Goal: Task Accomplishment & Management: Use online tool/utility

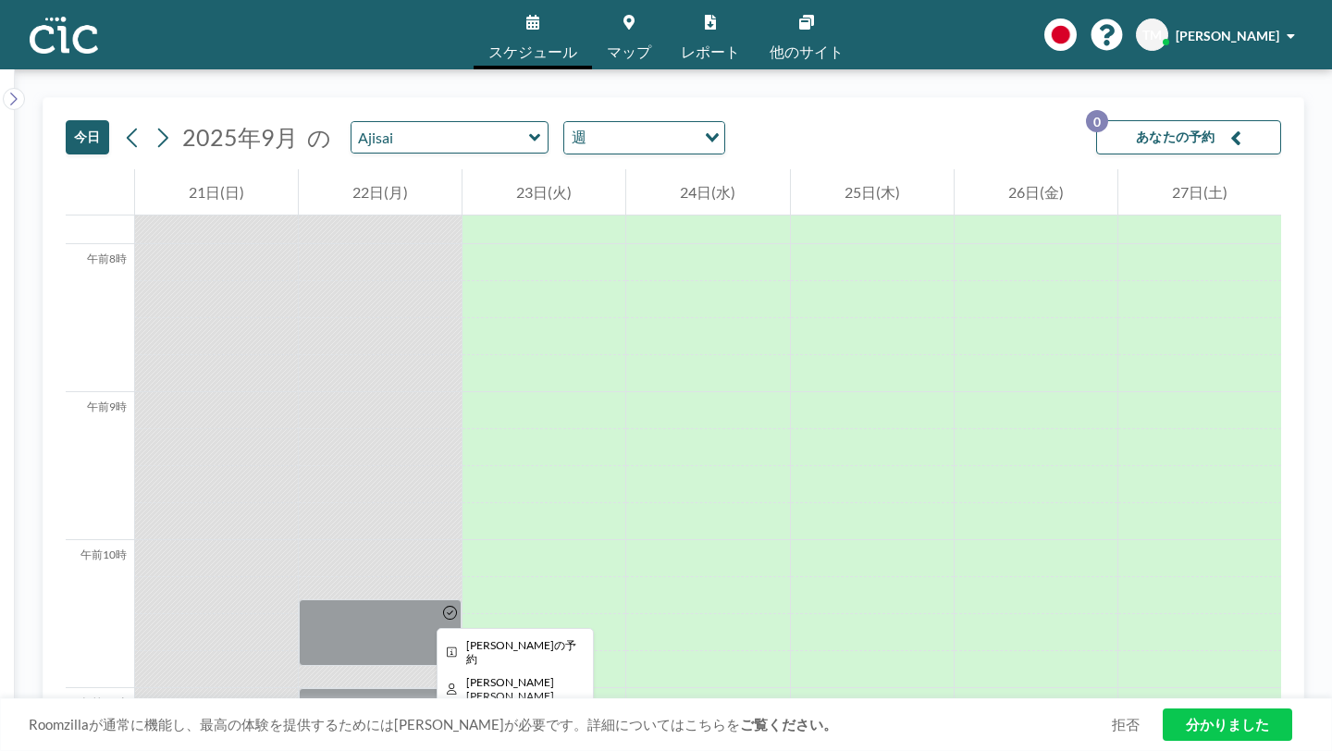
scroll to position [1158, 0]
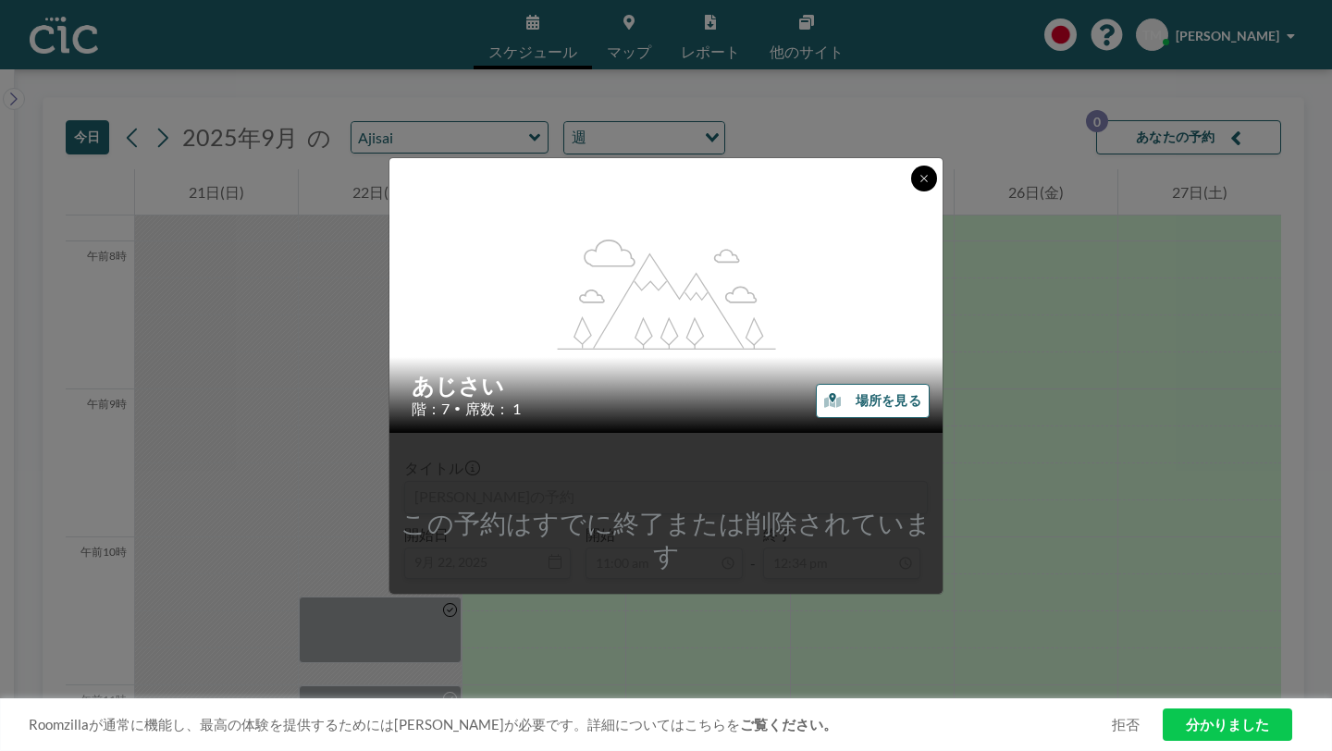
click at [911, 192] on button at bounding box center [924, 179] width 26 height 26
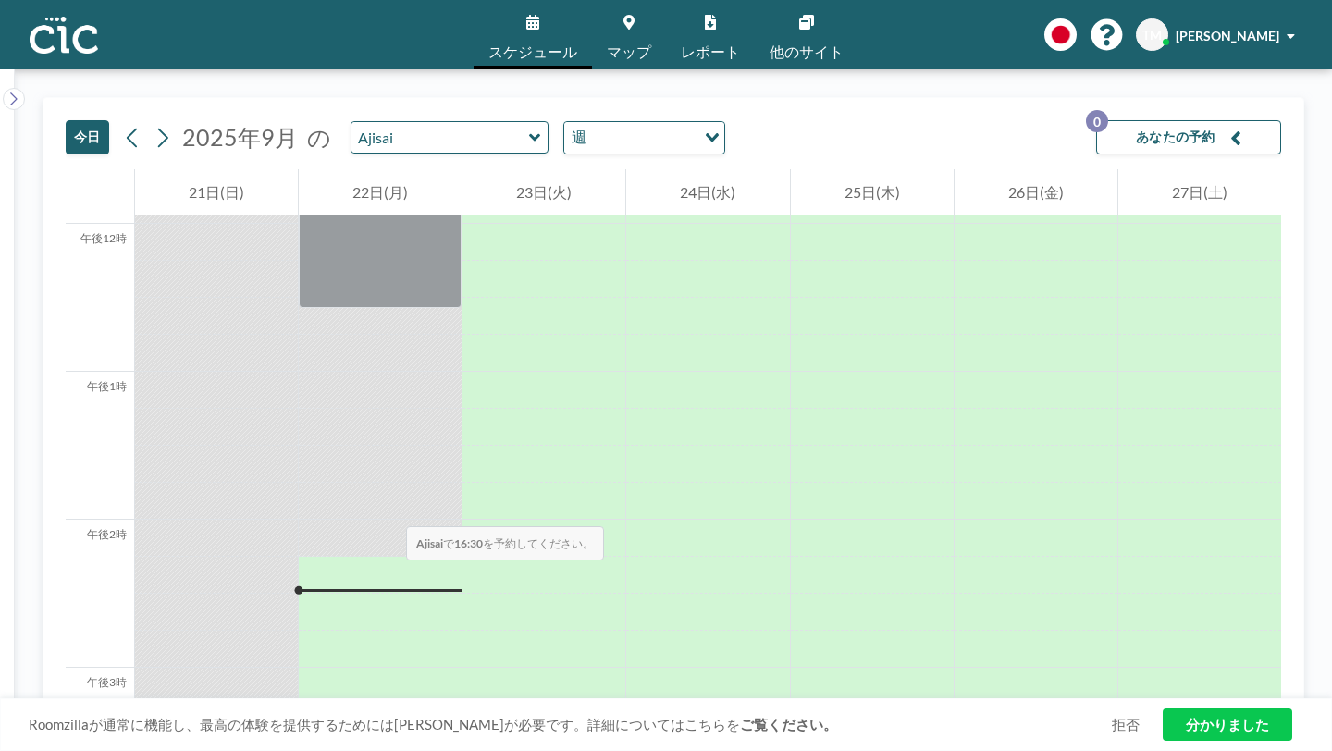
scroll to position [1765, 0]
click at [529, 133] on icon at bounding box center [534, 136] width 11 height 7
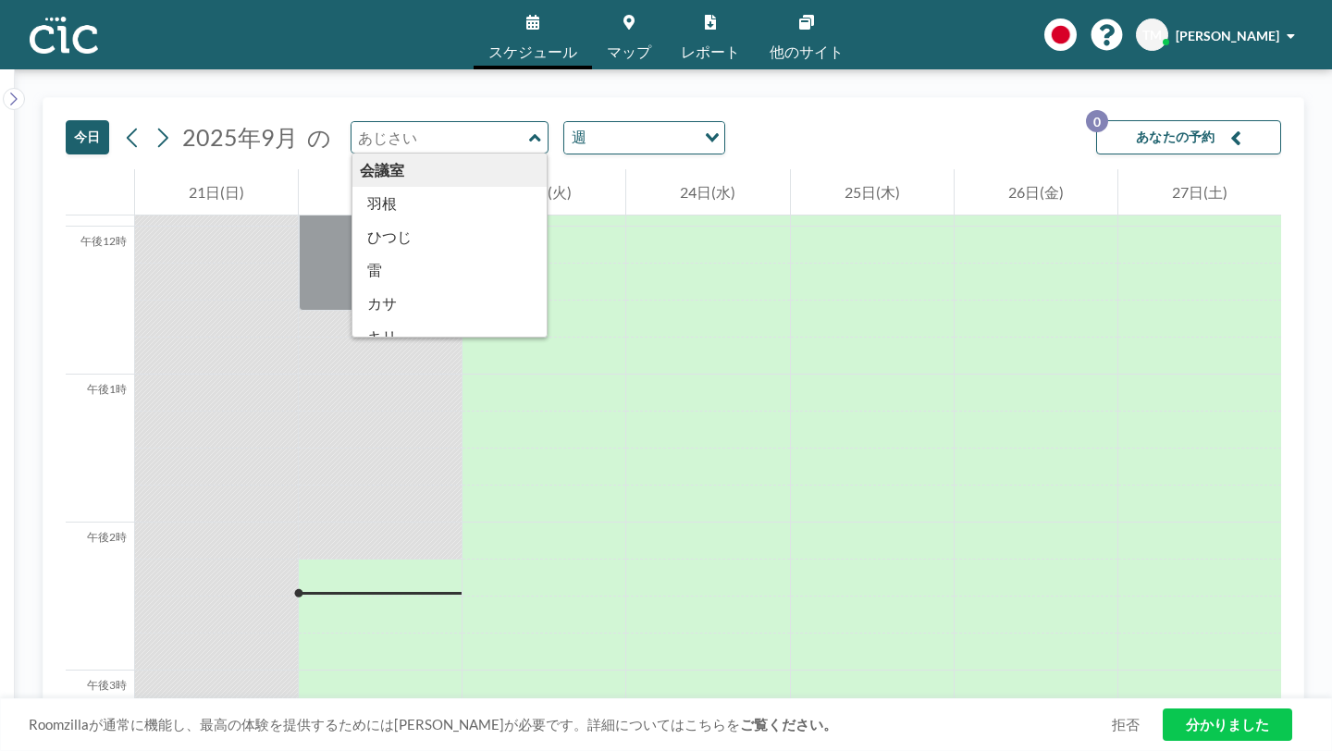
click at [384, 154] on div "会議室" at bounding box center [450, 170] width 195 height 33
click at [615, 464] on div "午前12時 午前1時 午前2時 午前3時 午前4時 午前5時 午前6時 午前7時 午前8時 午前9時 午前10時 午前11時 午後12時 午後1時 午後2時 …" at bounding box center [674, 203] width 1216 height 3599
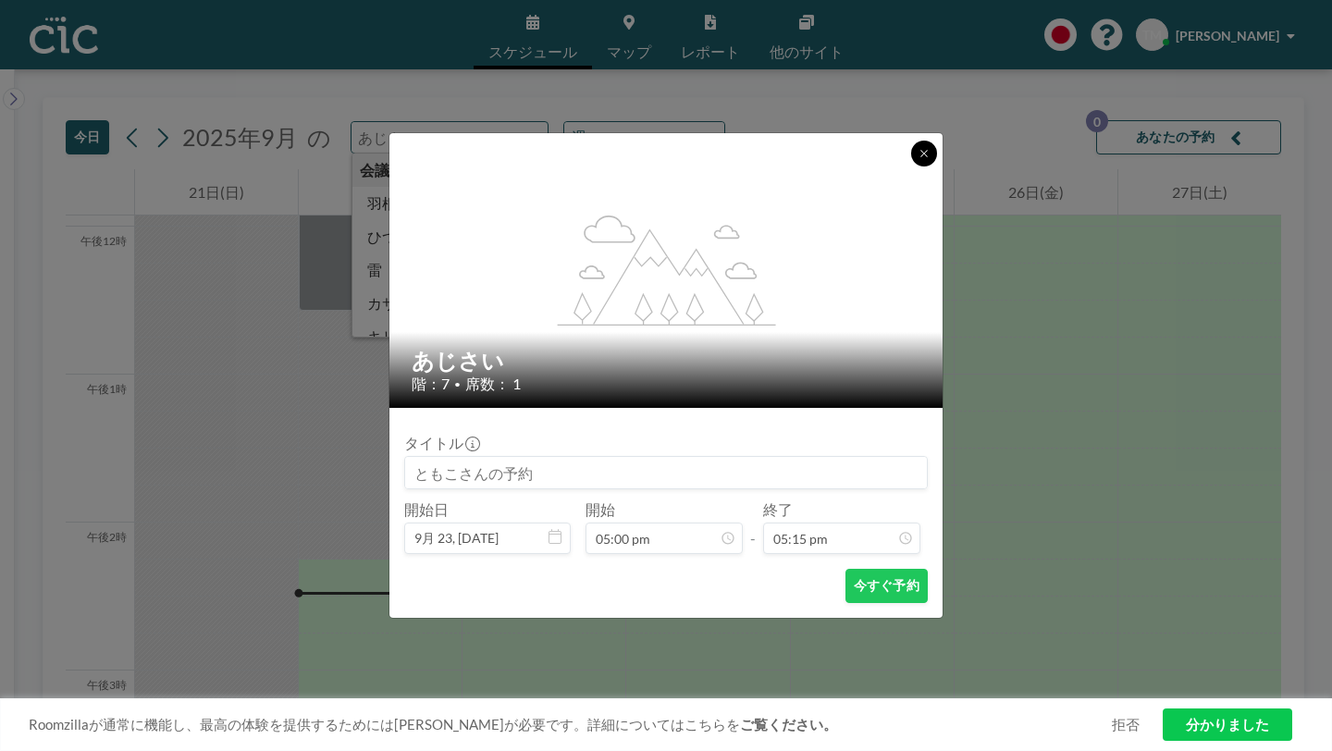
scroll to position [2038, 0]
click at [919, 159] on icon at bounding box center [924, 153] width 11 height 11
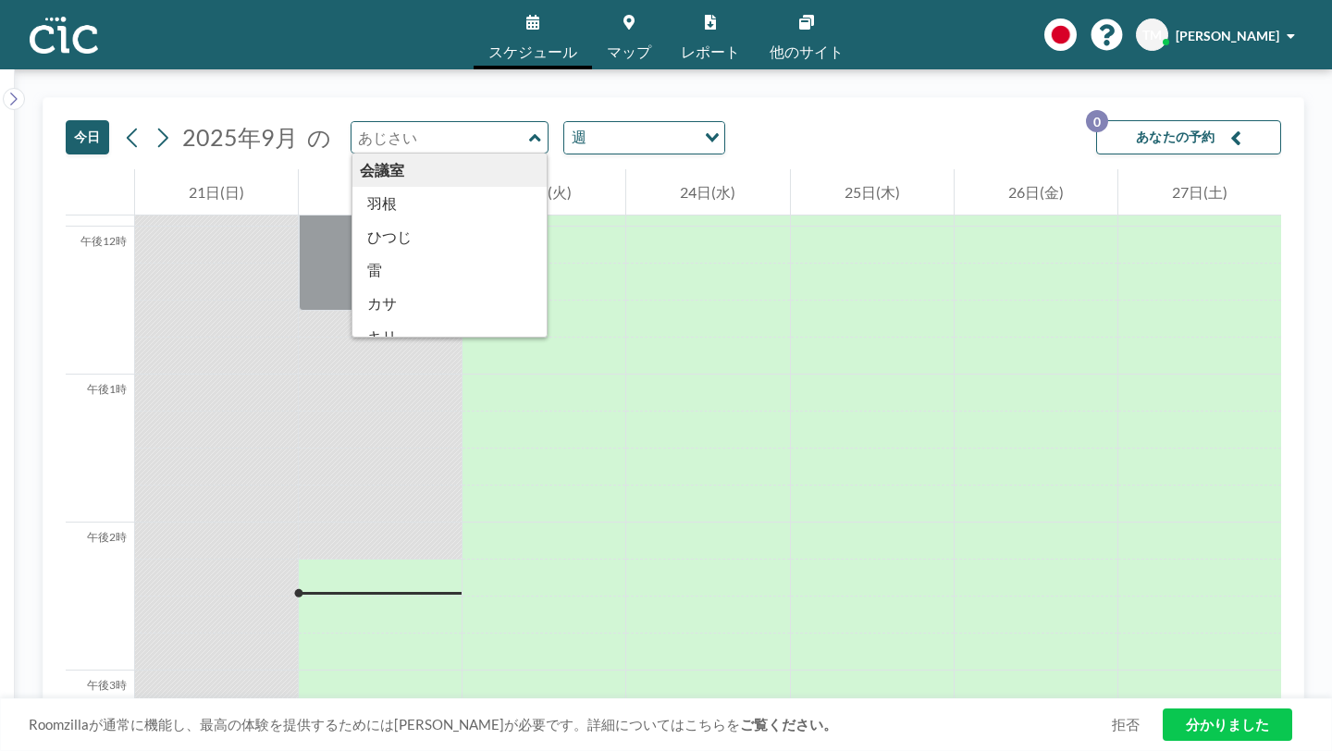
click at [367, 154] on div "会議室" at bounding box center [450, 170] width 195 height 33
click at [235, 745] on div at bounding box center [216, 763] width 163 height 37
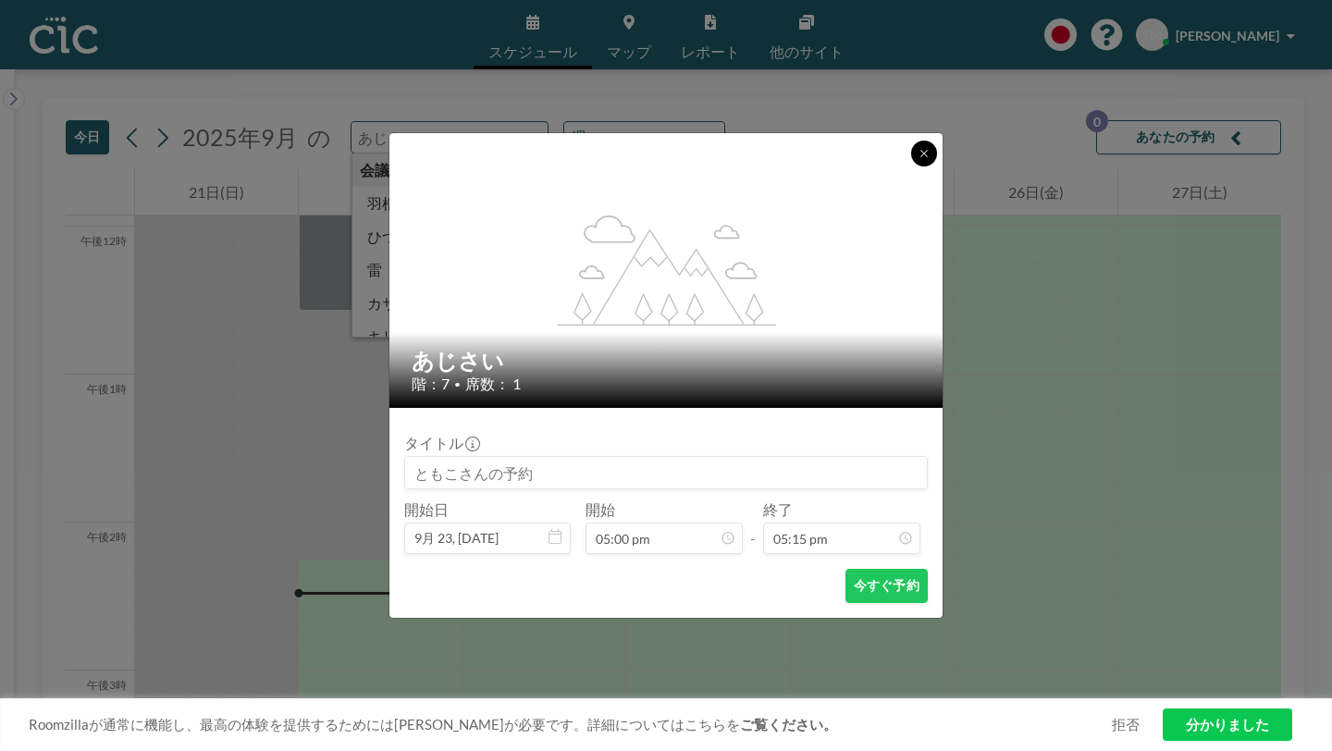
click at [919, 159] on icon at bounding box center [924, 153] width 11 height 11
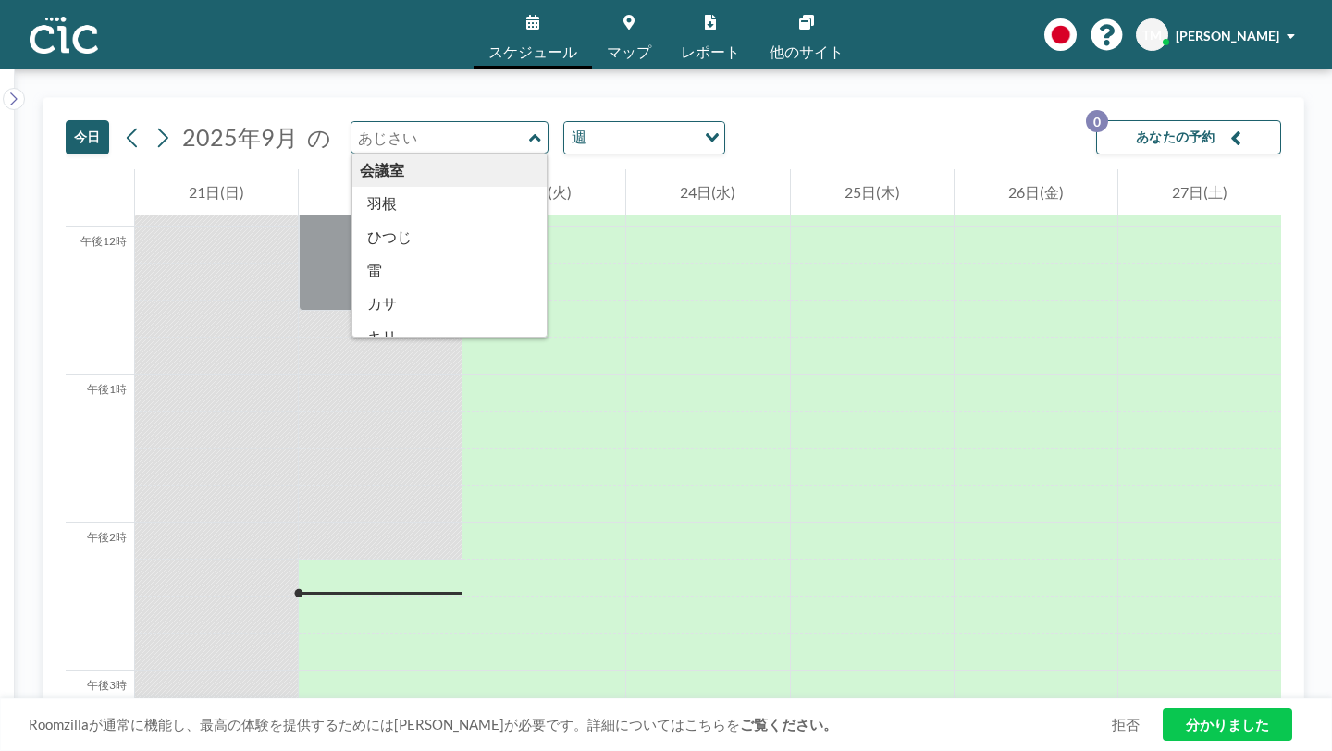
click at [539, 15] on icon at bounding box center [532, 22] width 13 height 15
click at [383, 69] on div "今日 2025年9月 の 会議室 羽根 ひつじ 雷 カサ キリ クモリ マダラ 村 入道 サバ 電話ボックス あじさい あさがお デイゴ ひまわり 桔梗 キン…" at bounding box center [674, 410] width 1318 height 682
click at [529, 129] on icon at bounding box center [535, 138] width 12 height 19
type input "Ajisai"
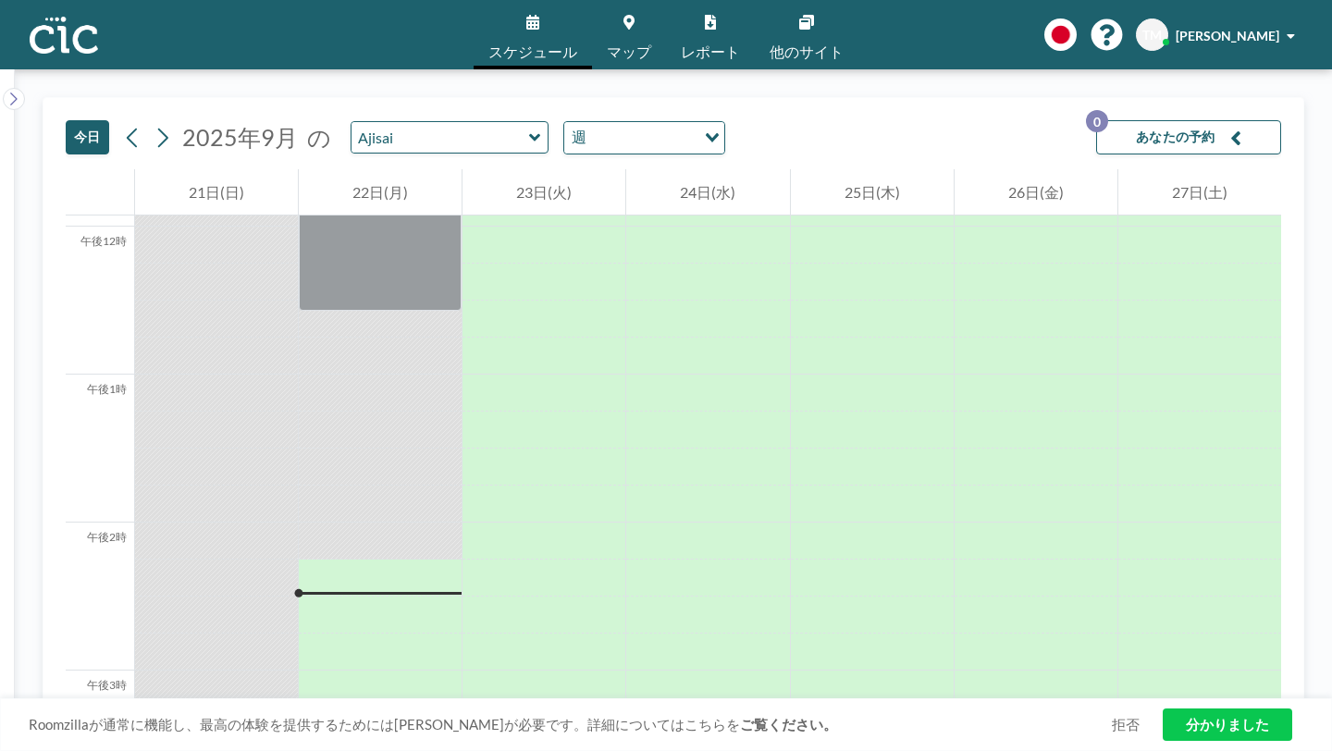
click at [438, 121] on div "Ajisai" at bounding box center [450, 137] width 199 height 32
click at [529, 133] on icon at bounding box center [534, 136] width 11 height 7
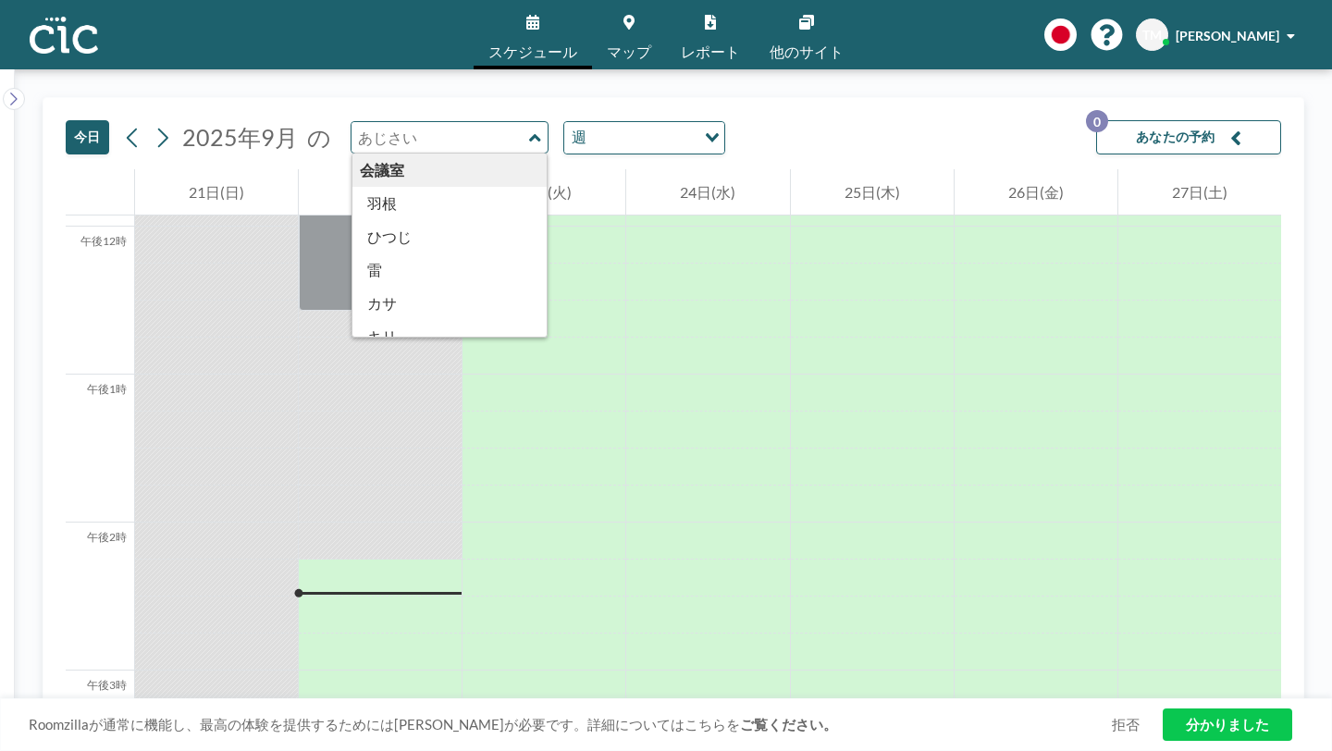
click at [390, 154] on div "会議室" at bounding box center [450, 170] width 195 height 33
click at [124, 124] on icon at bounding box center [133, 138] width 18 height 28
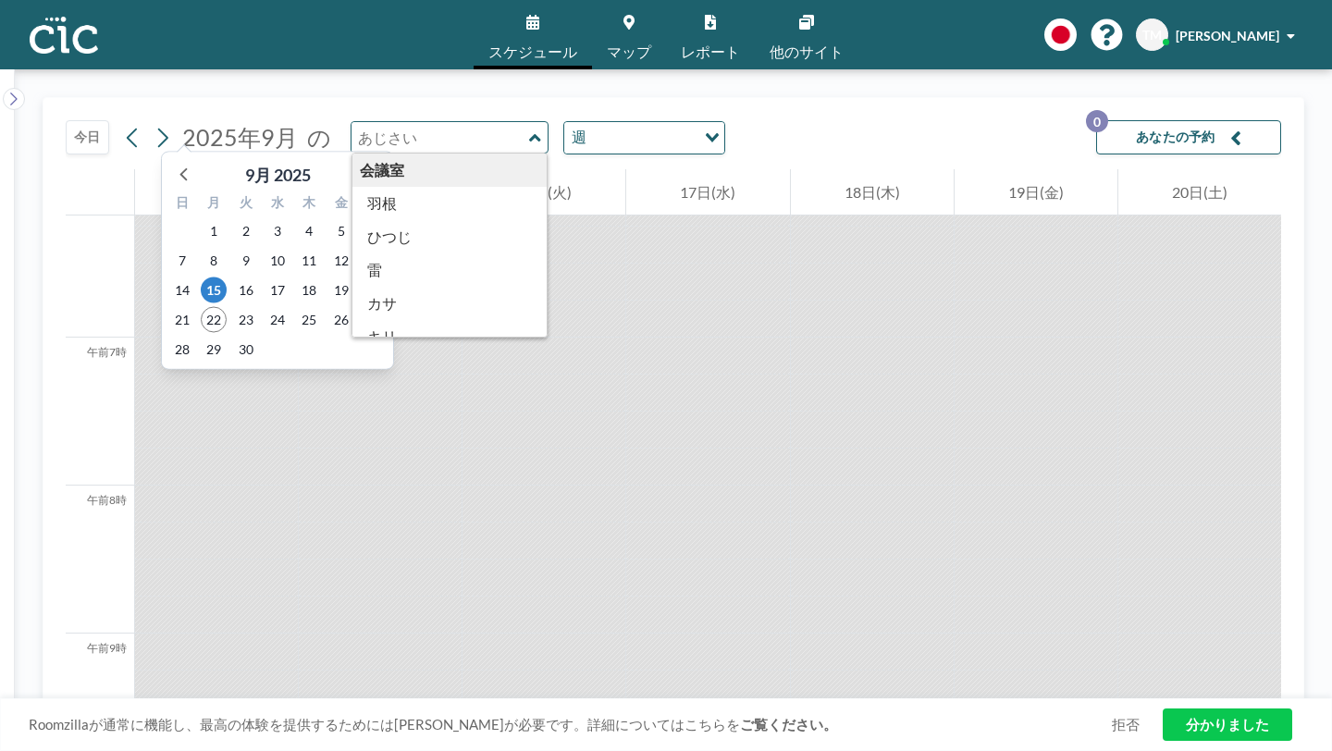
scroll to position [932, 0]
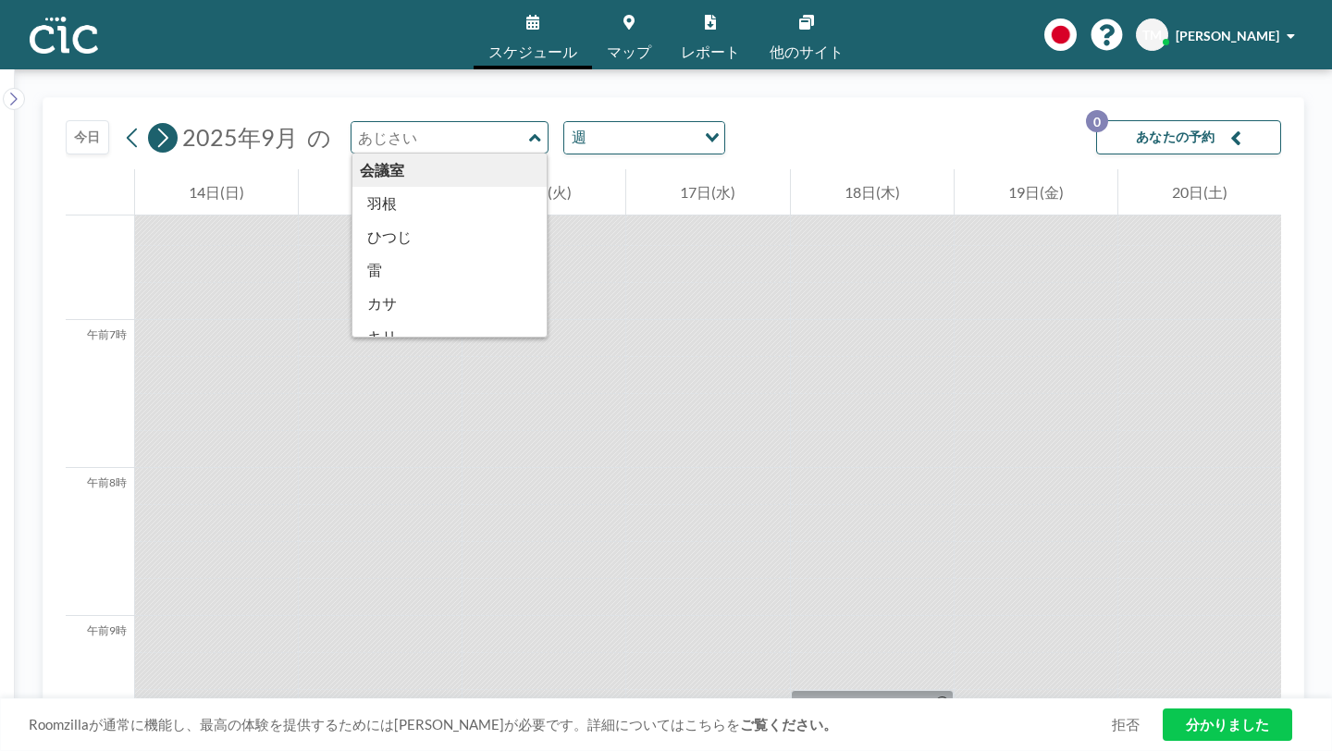
click at [154, 124] on icon at bounding box center [163, 138] width 18 height 28
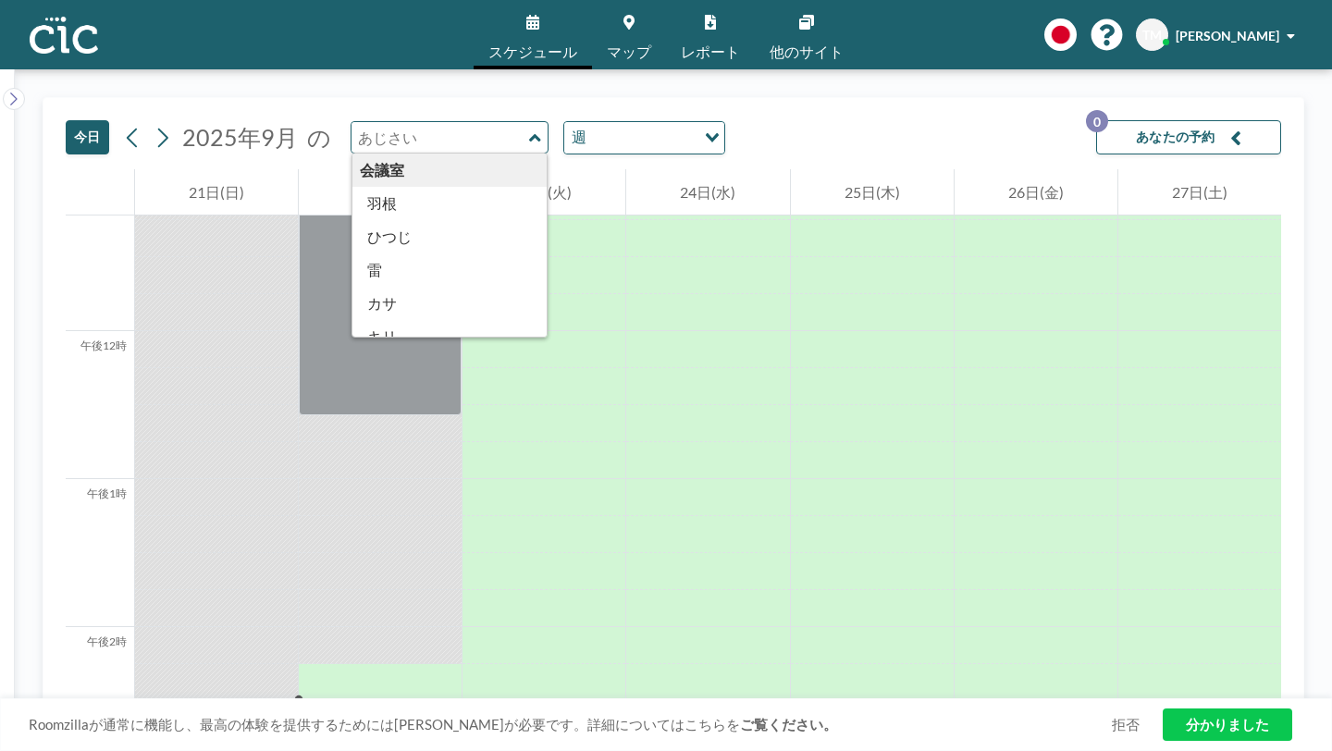
scroll to position [1684, 0]
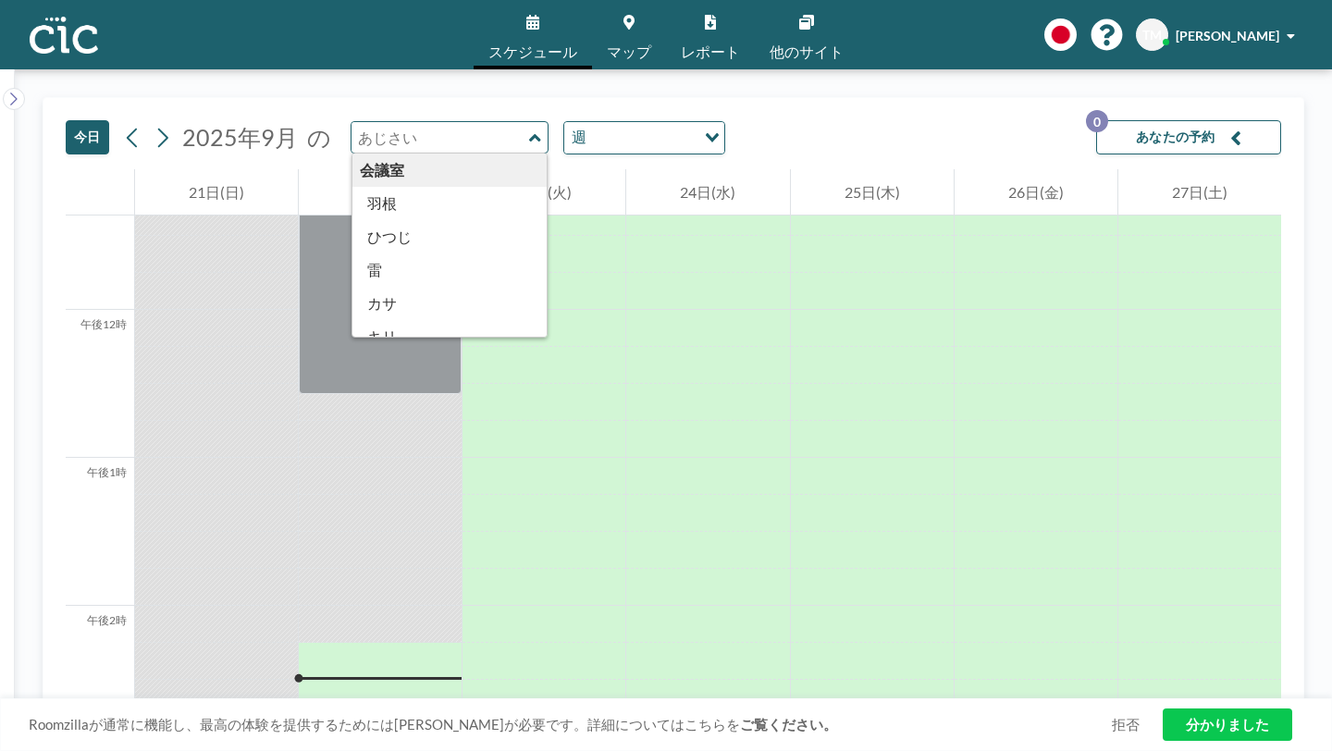
click at [529, 129] on icon at bounding box center [535, 138] width 12 height 19
type input "Ajisai"
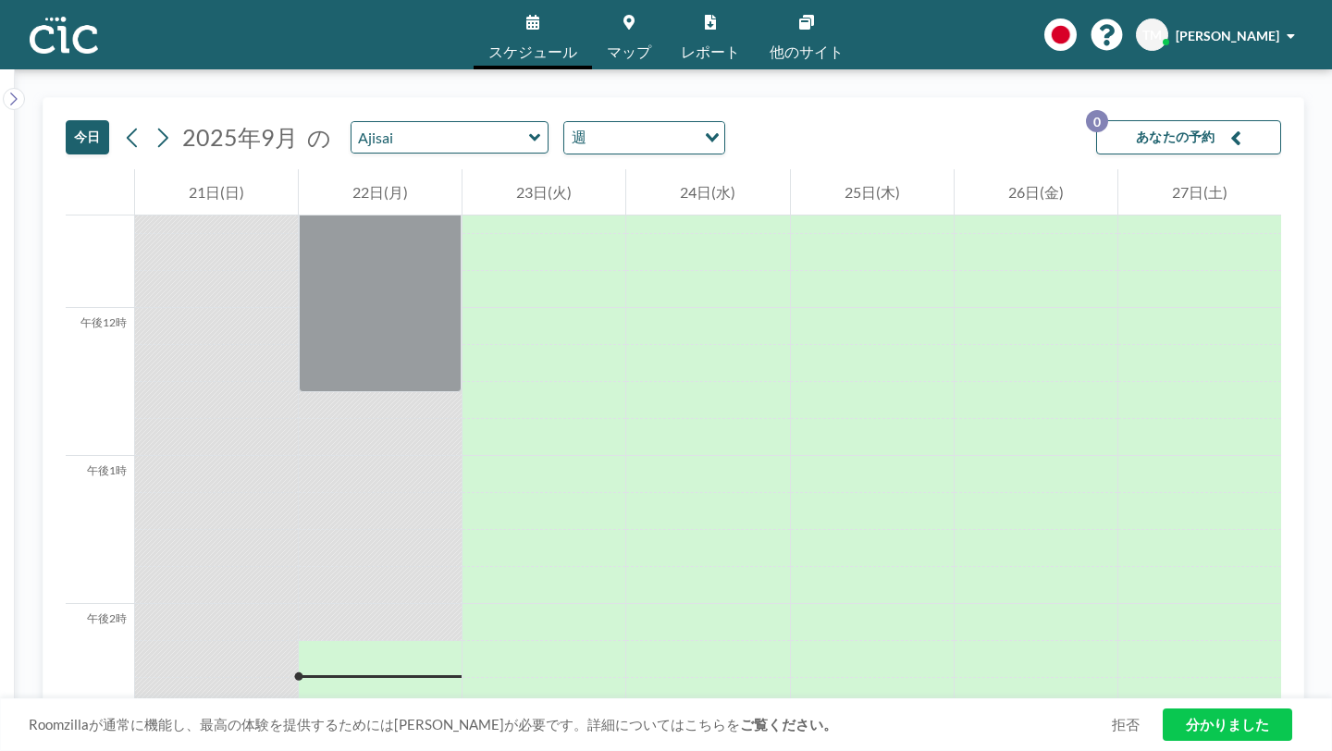
click at [1196, 129] on font "あなたの予約" at bounding box center [1176, 137] width 80 height 16
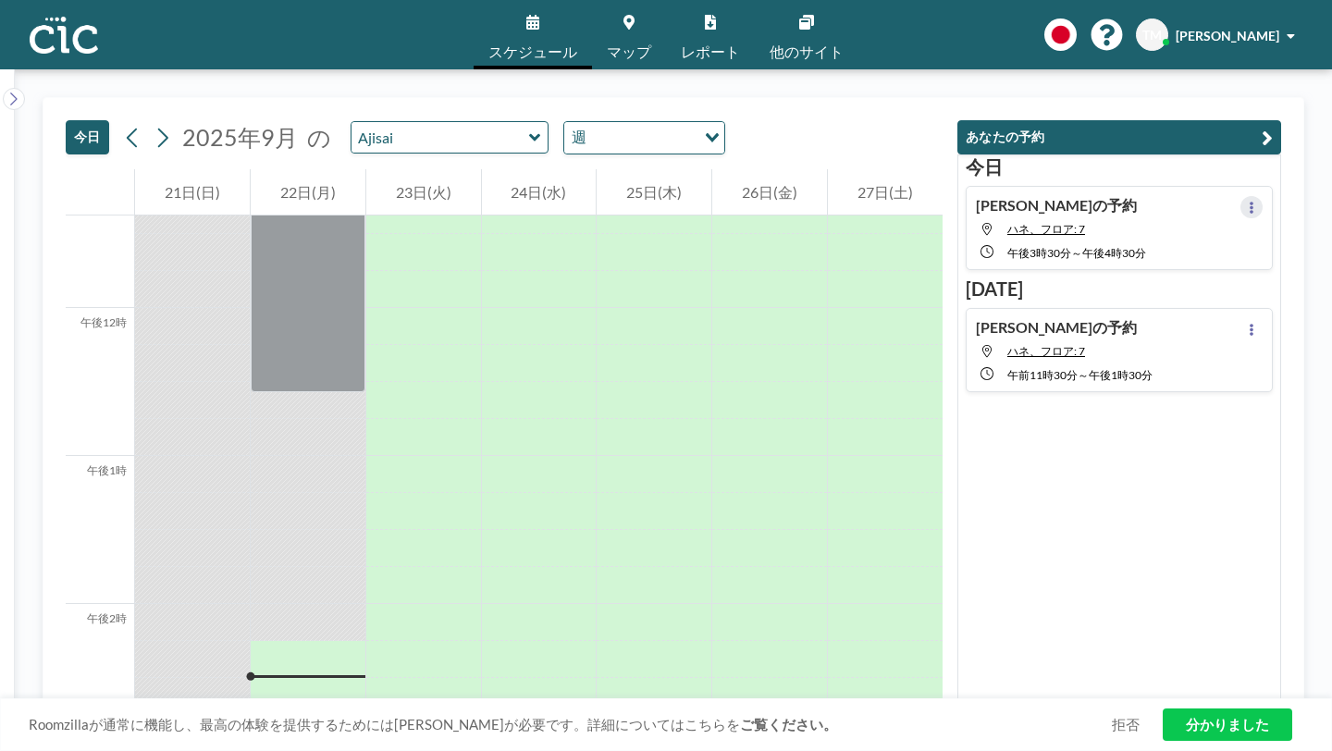
click at [1256, 202] on icon at bounding box center [1251, 208] width 7 height 12
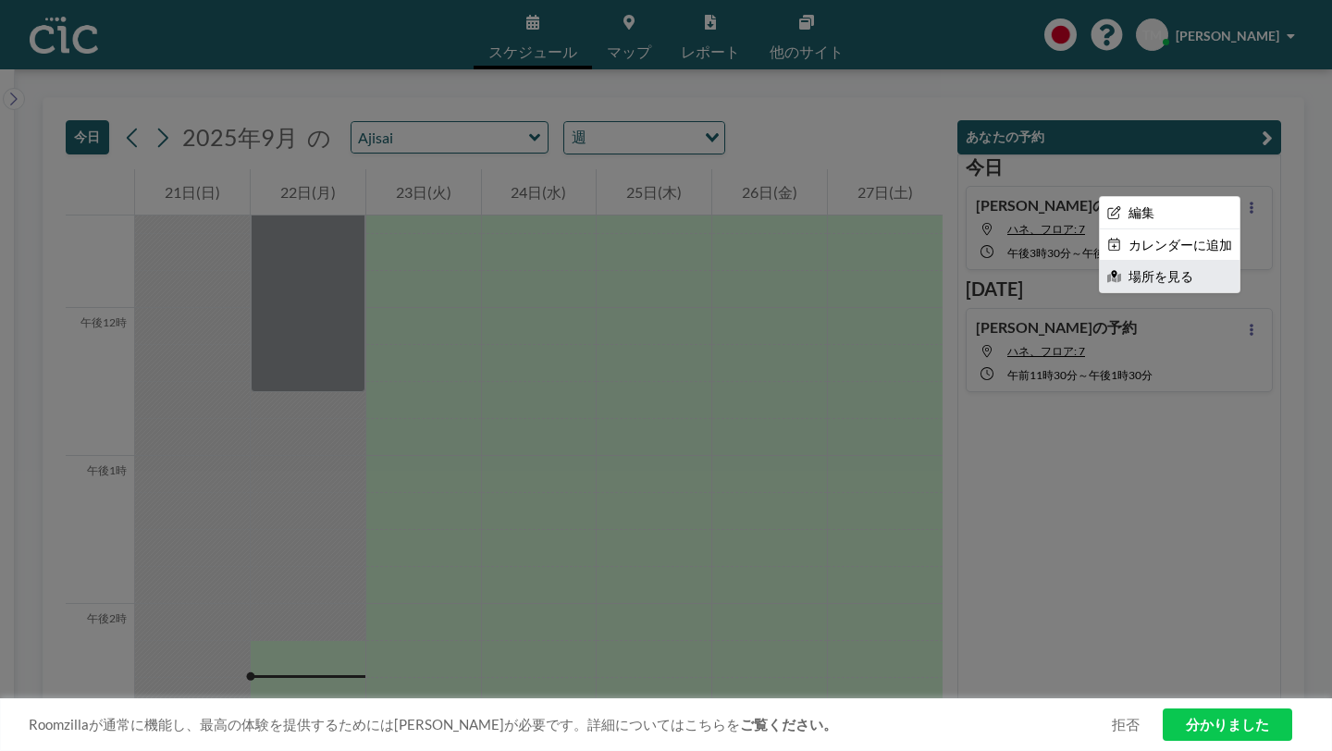
click at [1189, 261] on li "場所を見る" at bounding box center [1170, 276] width 140 height 31
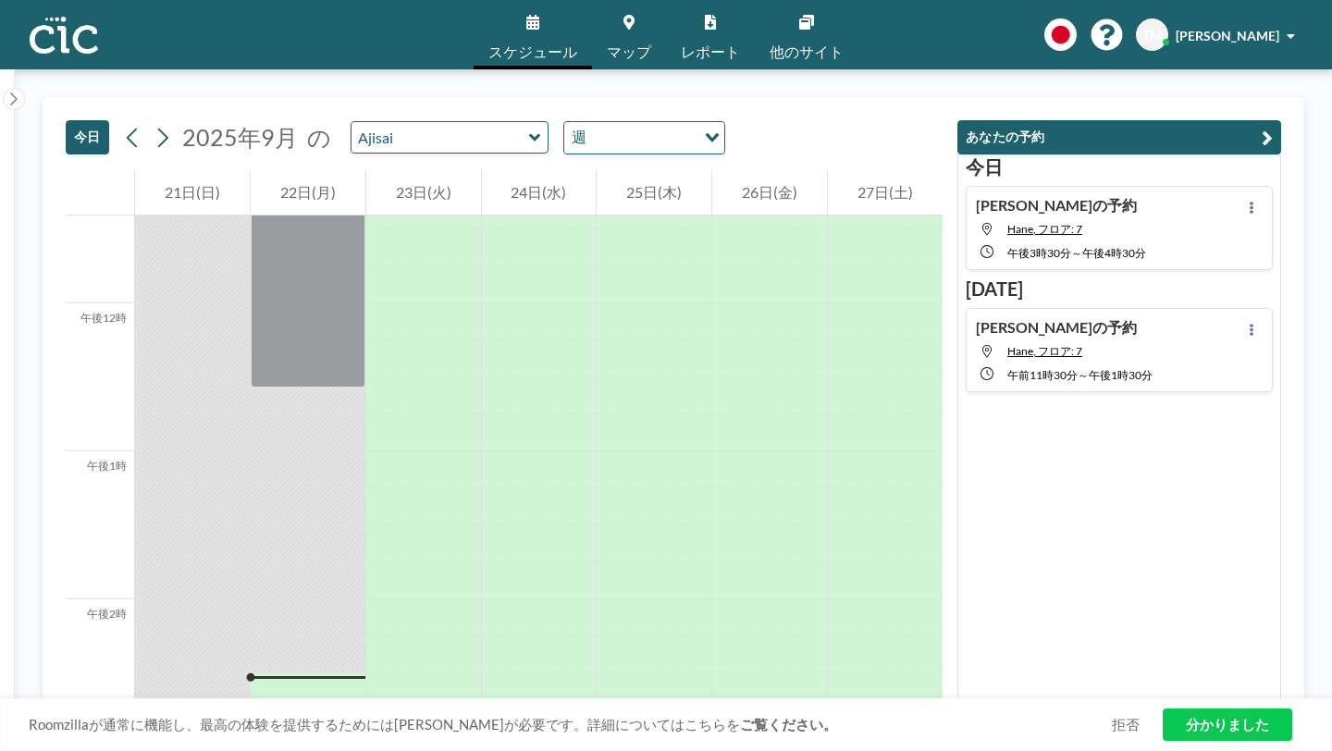
scroll to position [1714, 0]
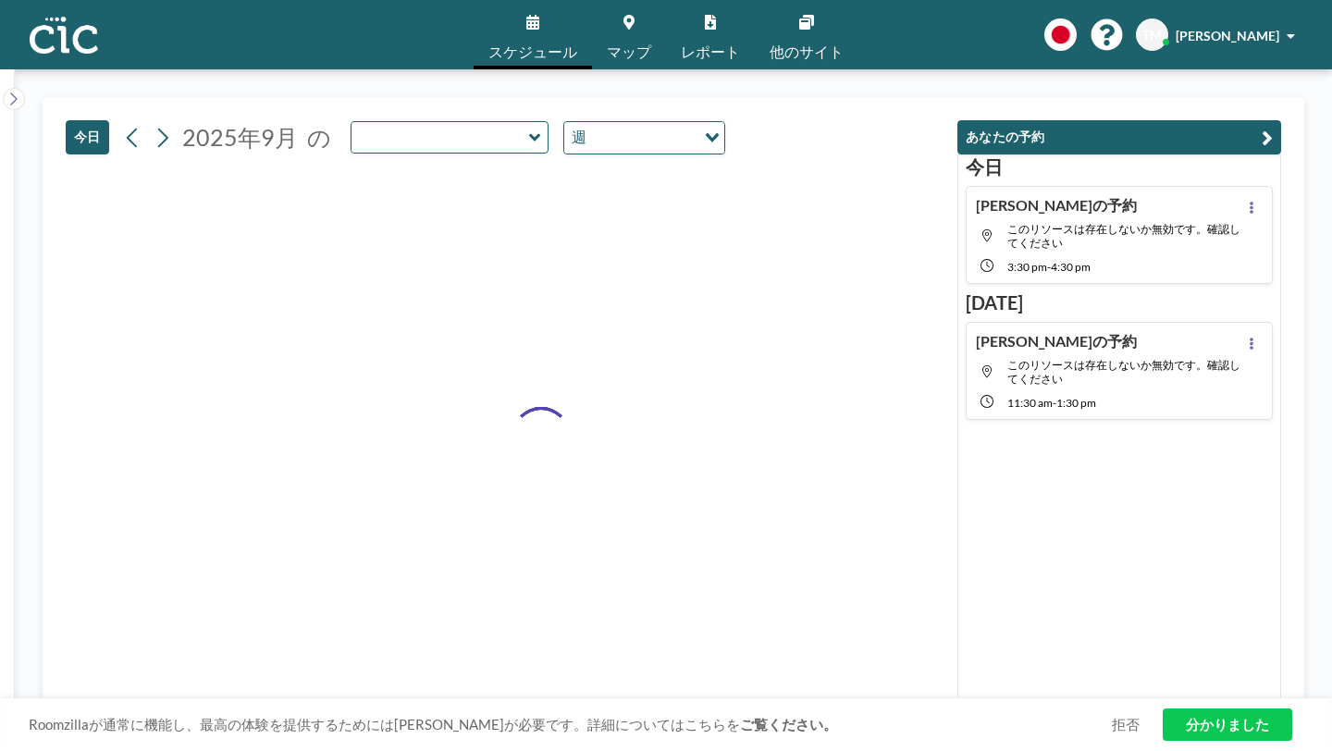
type input "Ajisai"
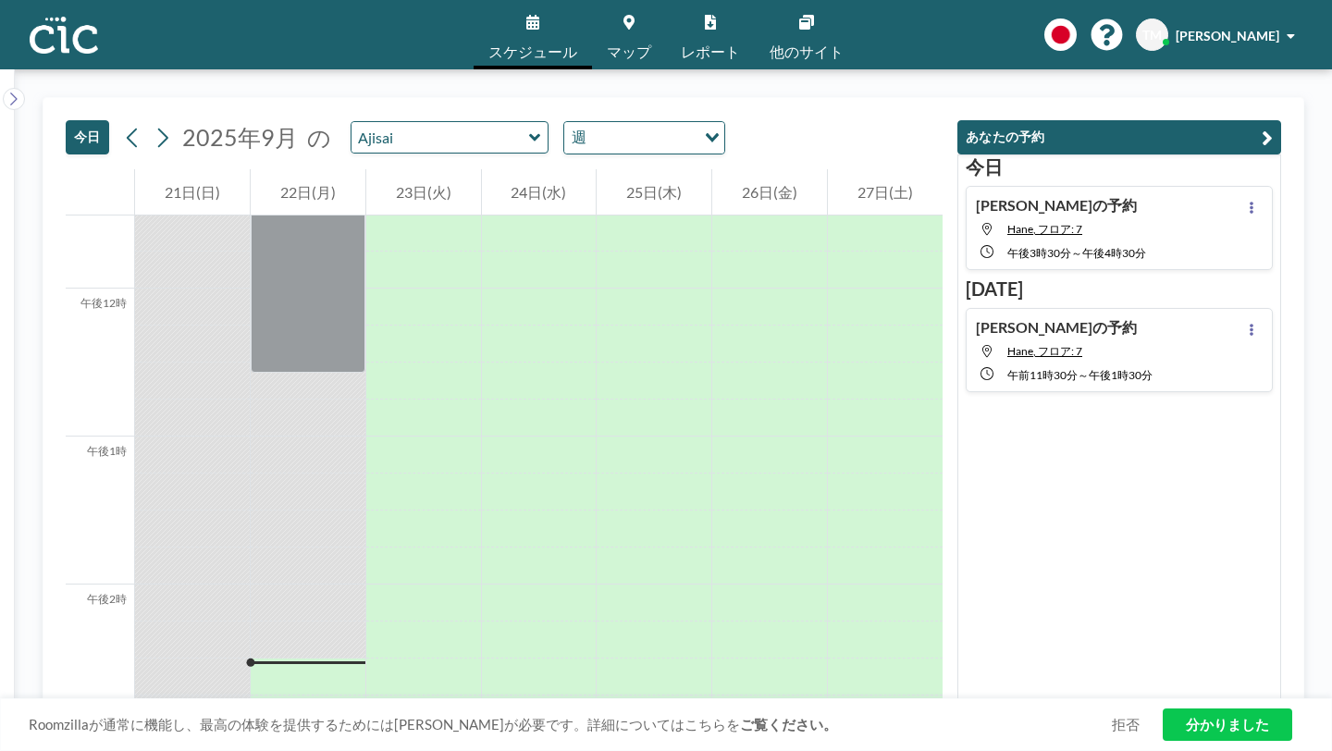
scroll to position [1714, 0]
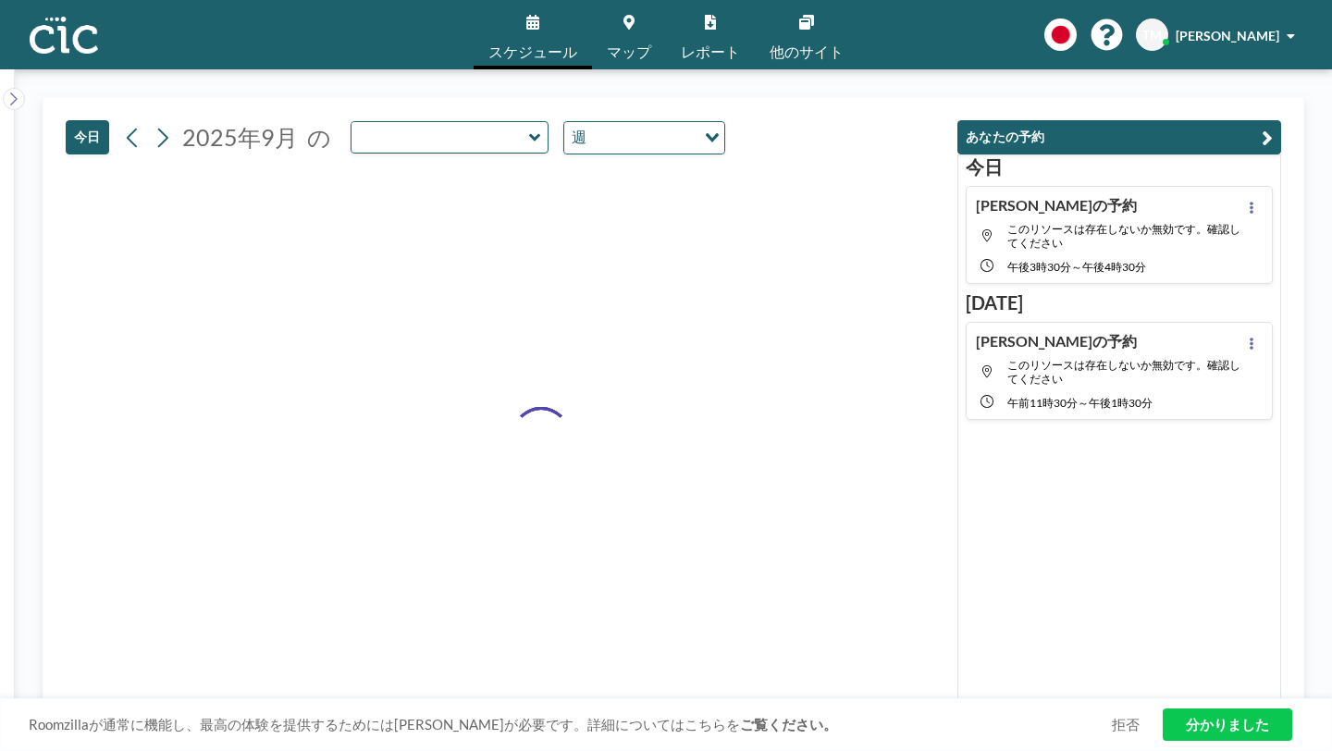
type input "Ajisai"
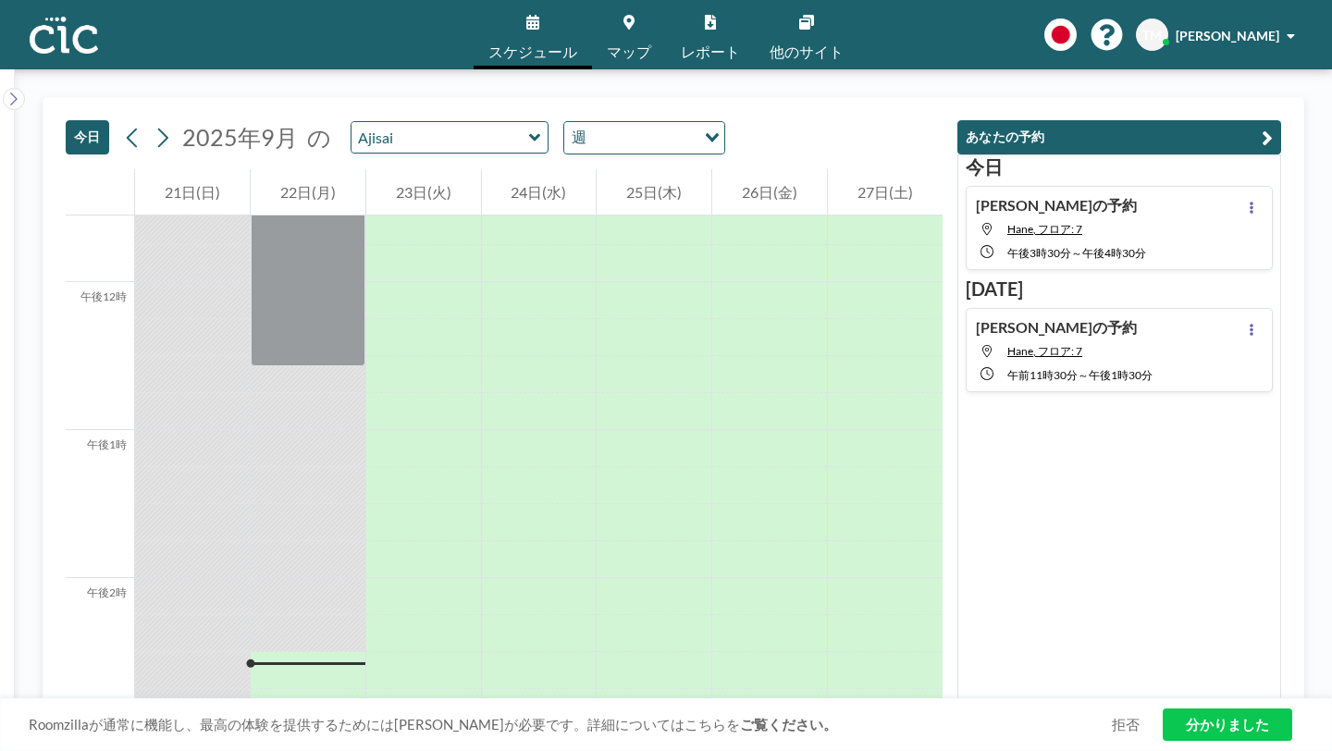
scroll to position [1714, 0]
click at [529, 129] on icon at bounding box center [535, 138] width 12 height 19
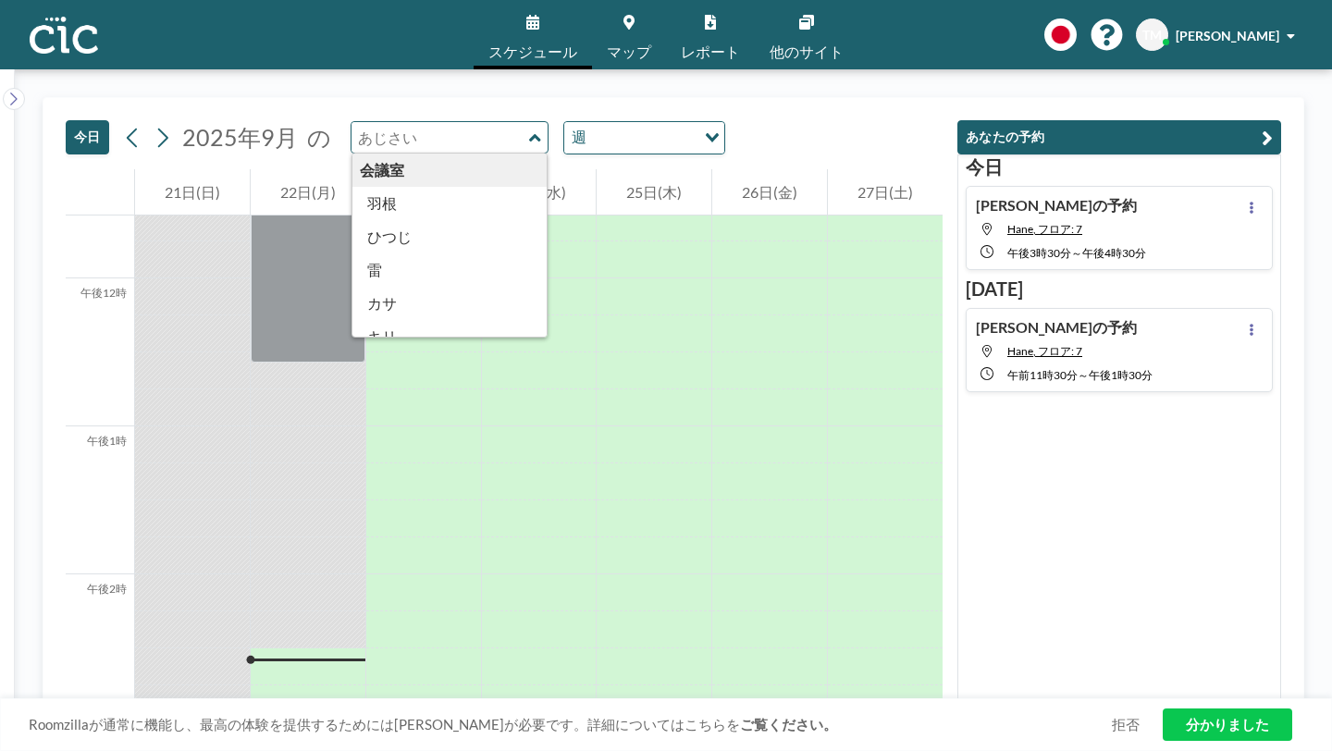
click at [382, 154] on div "会議室" at bounding box center [450, 170] width 195 height 33
click at [529, 133] on icon at bounding box center [534, 136] width 11 height 7
type input "Ajisai"
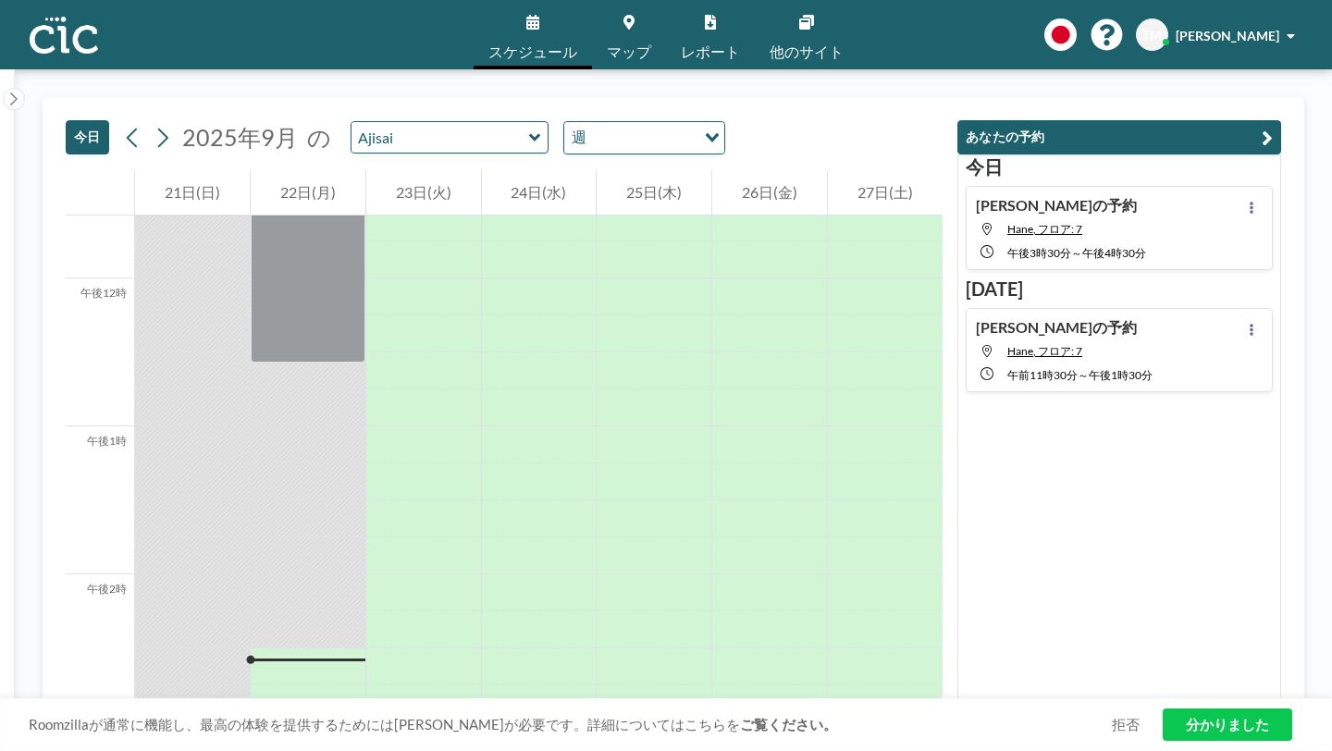
click at [529, 133] on icon at bounding box center [534, 136] width 11 height 7
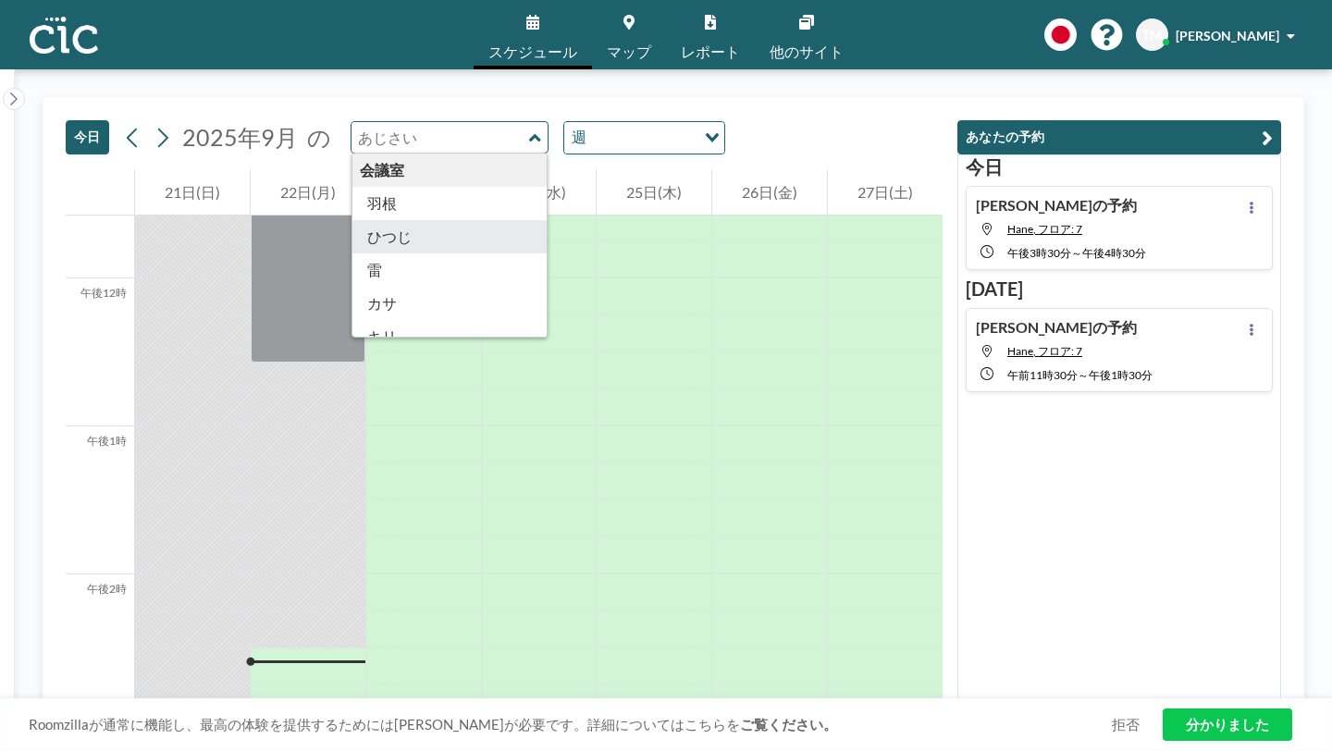
type input "Hitsuji"
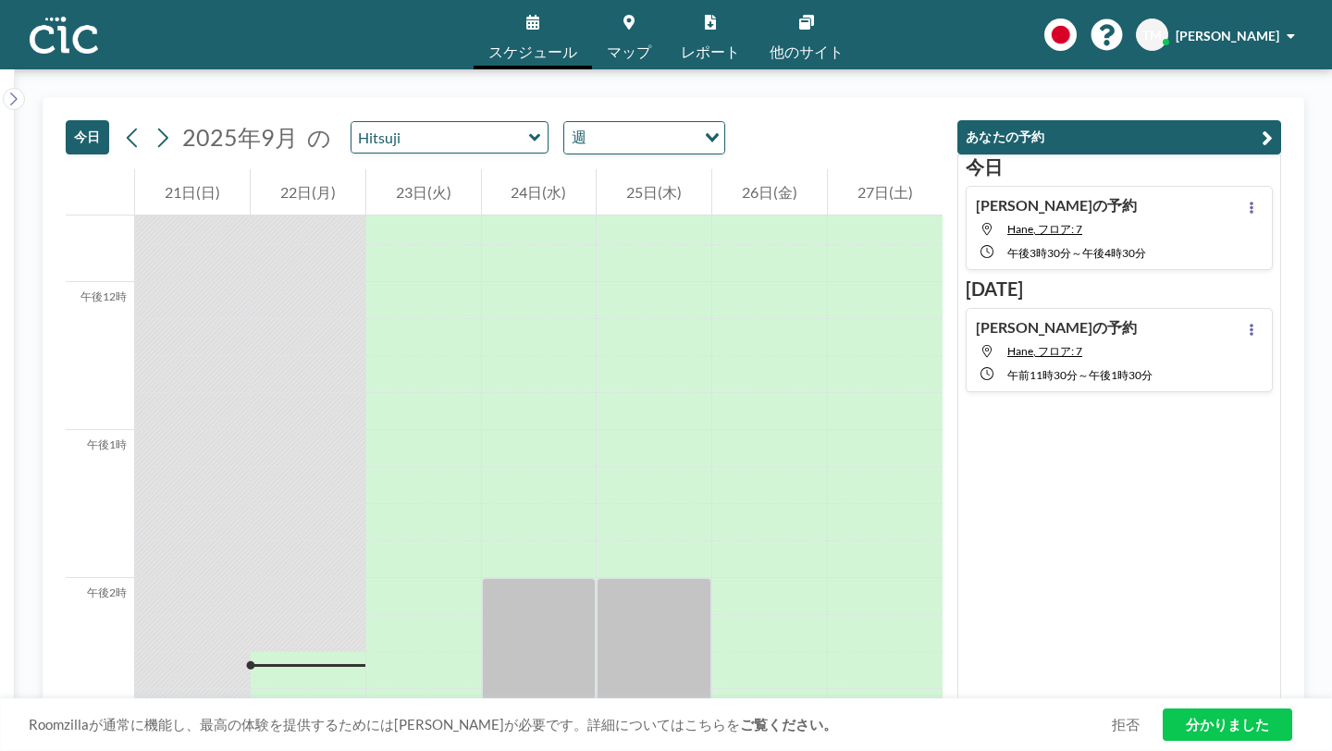
scroll to position [1714, 0]
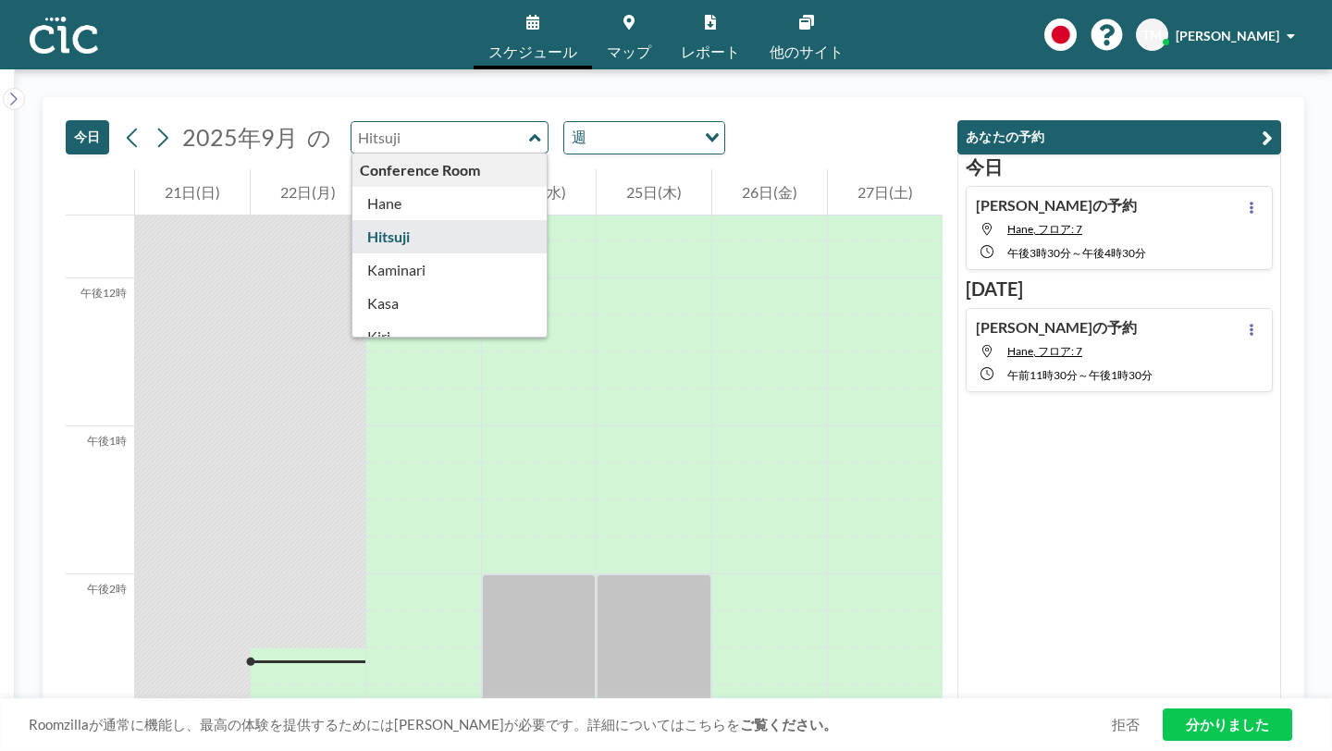
click at [352, 122] on input "text" at bounding box center [441, 137] width 178 height 31
type input "Hitsuji"
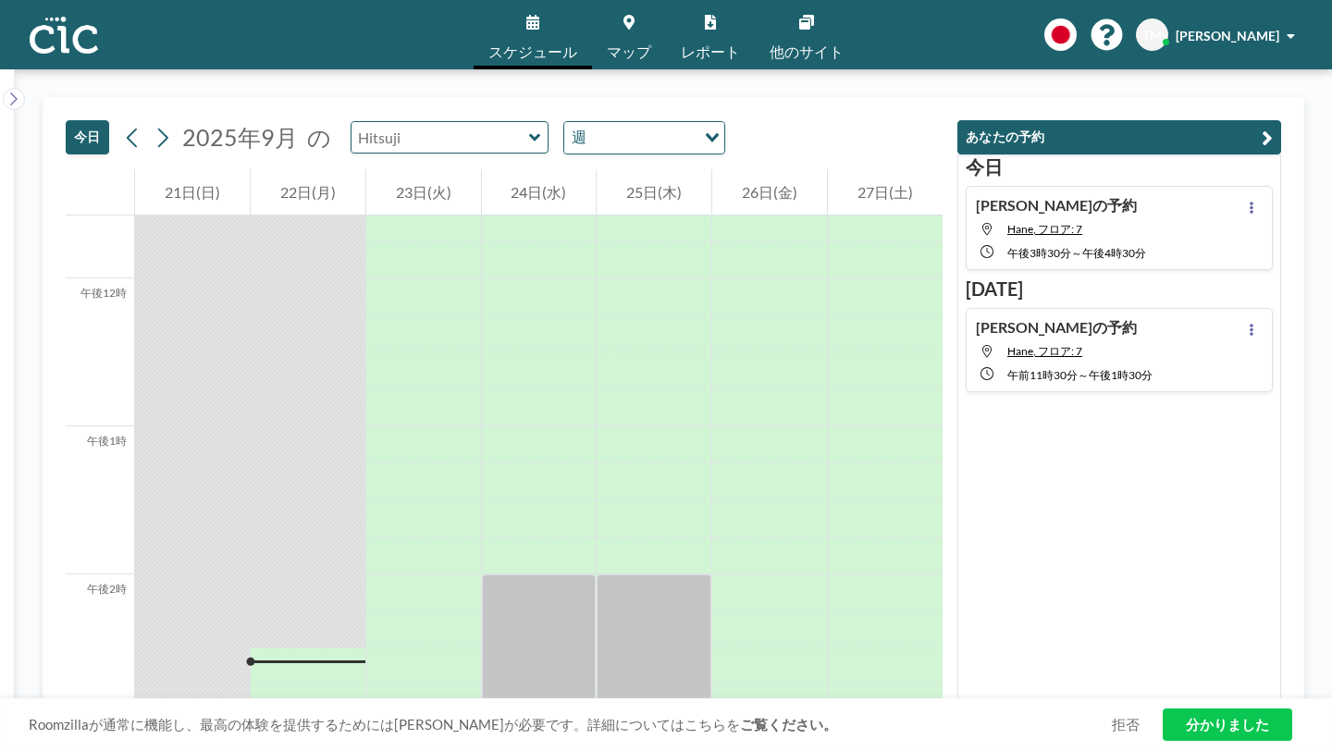
click at [352, 122] on input "text" at bounding box center [441, 137] width 178 height 31
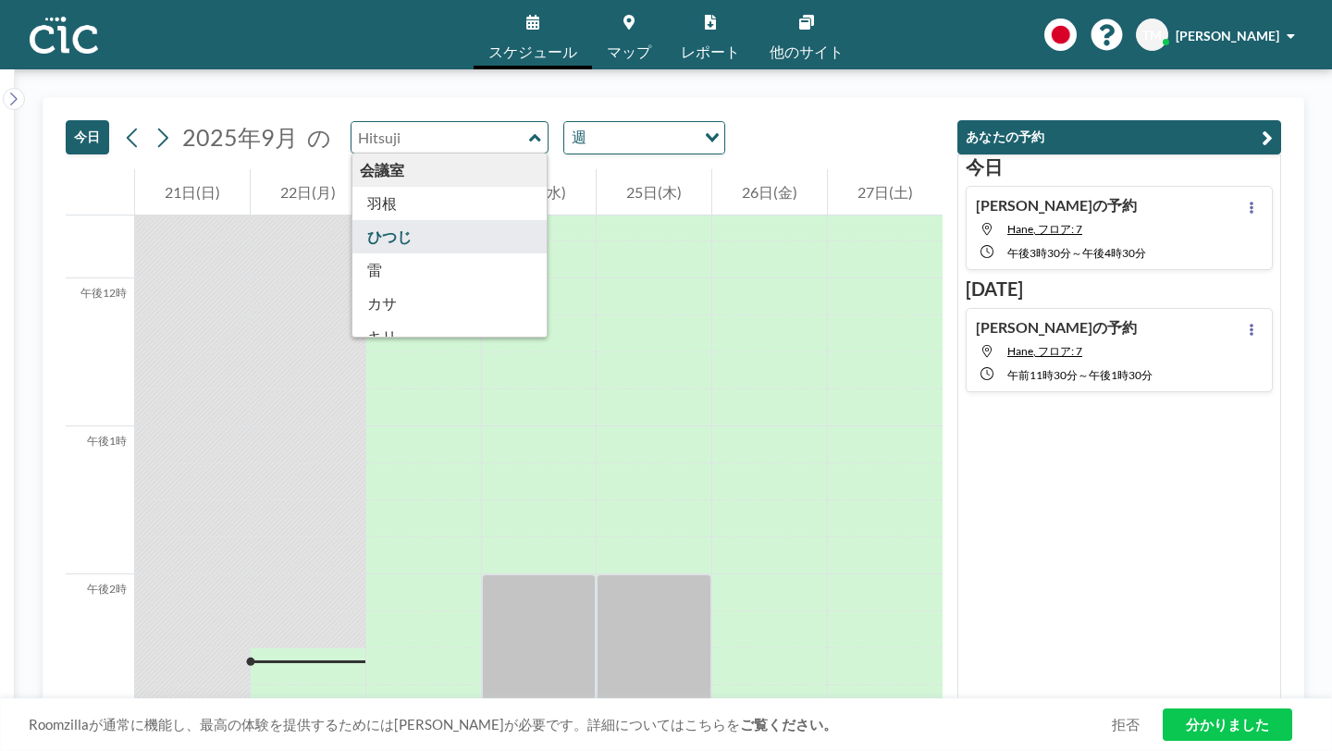
type input "Hitsuji"
click at [645, 29] on link "マップ" at bounding box center [629, 34] width 74 height 69
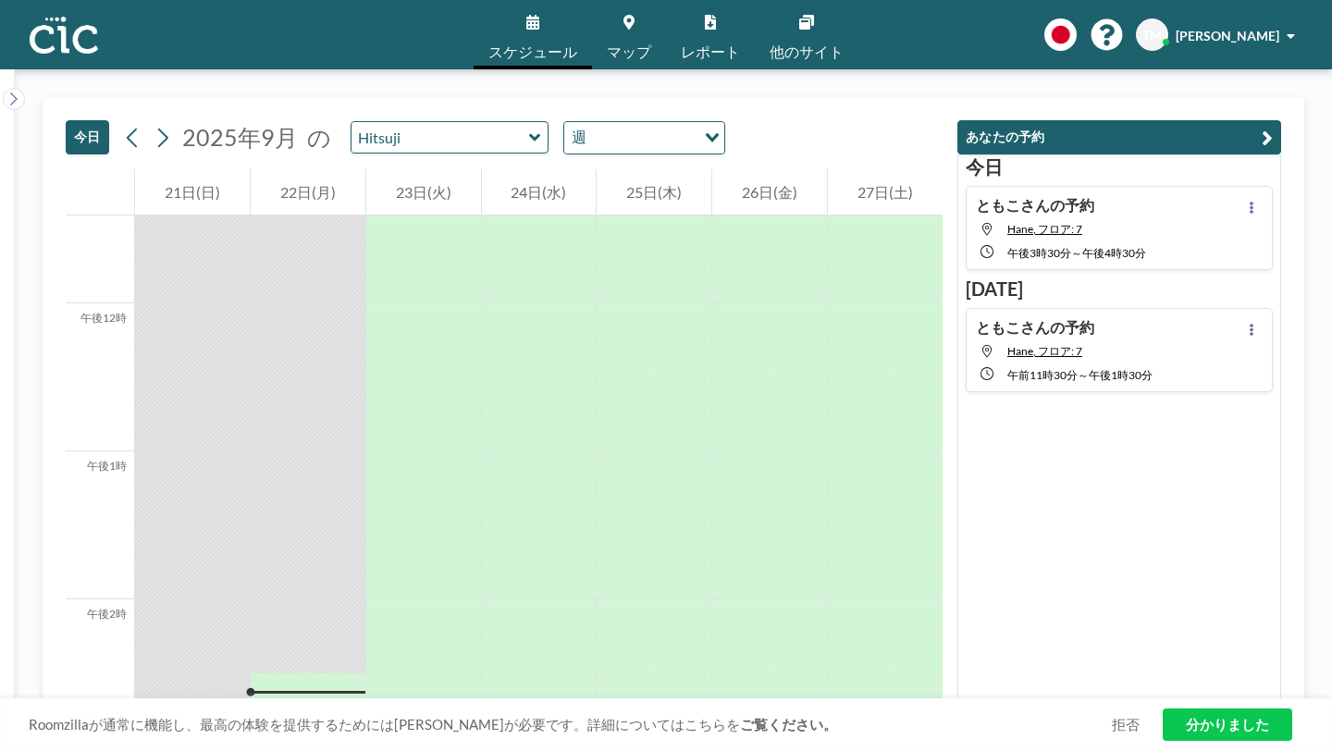
scroll to position [1714, 0]
